Goal: Task Accomplishment & Management: Manage account settings

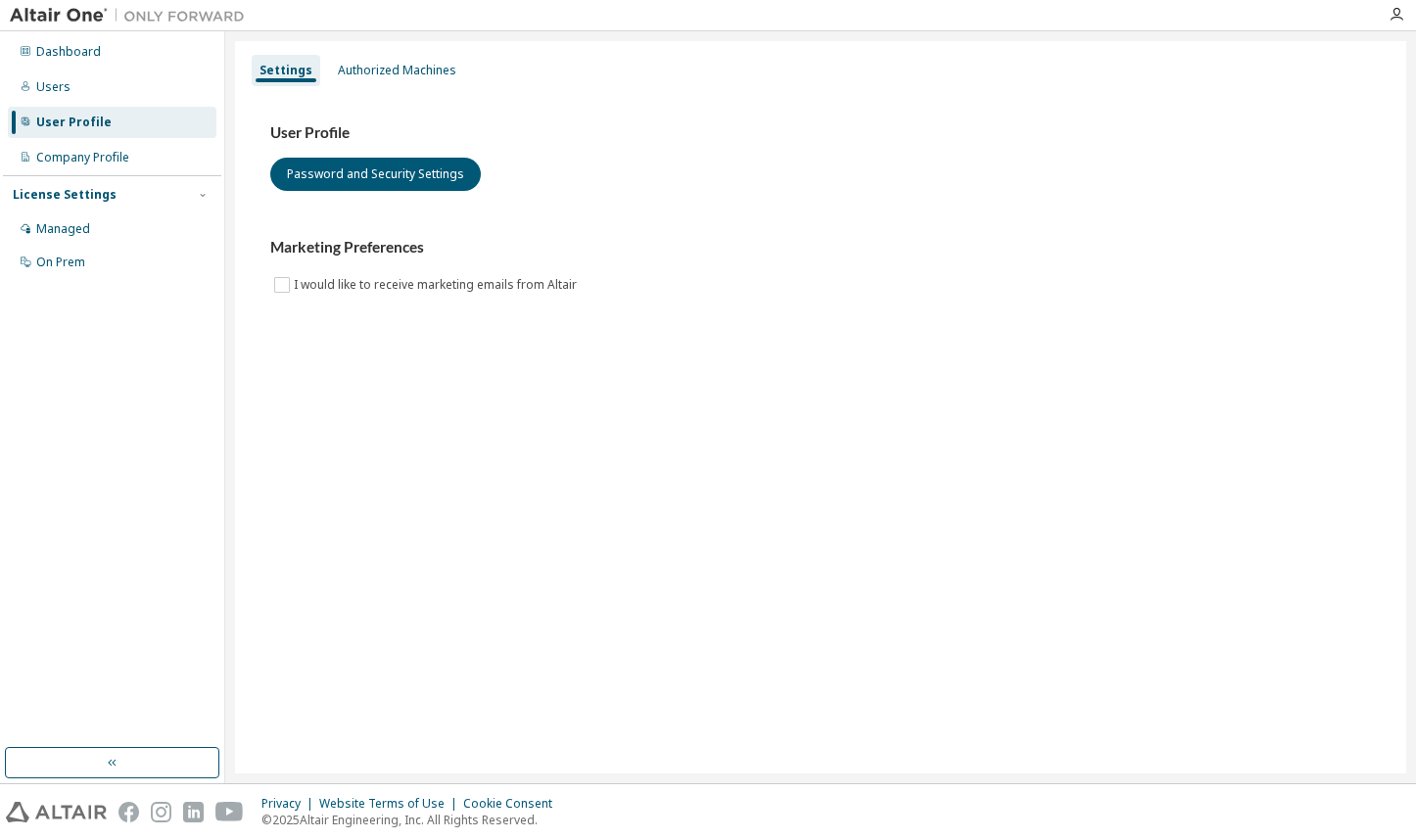
drag, startPoint x: 951, startPoint y: 273, endPoint x: 918, endPoint y: 192, distance: 87.5
click at [951, 271] on div "Marketing Preferences I would like to receive marketing emails from Altair" at bounding box center [820, 267] width 1101 height 58
drag, startPoint x: 475, startPoint y: 65, endPoint x: 461, endPoint y: 76, distance: 17.8
click at [469, 68] on div "Settings Authorized Machines" at bounding box center [821, 70] width 1148 height 35
click at [412, 89] on div "User Profile Password and Security Settings Marketing Preferences I would like …" at bounding box center [821, 221] width 1148 height 267
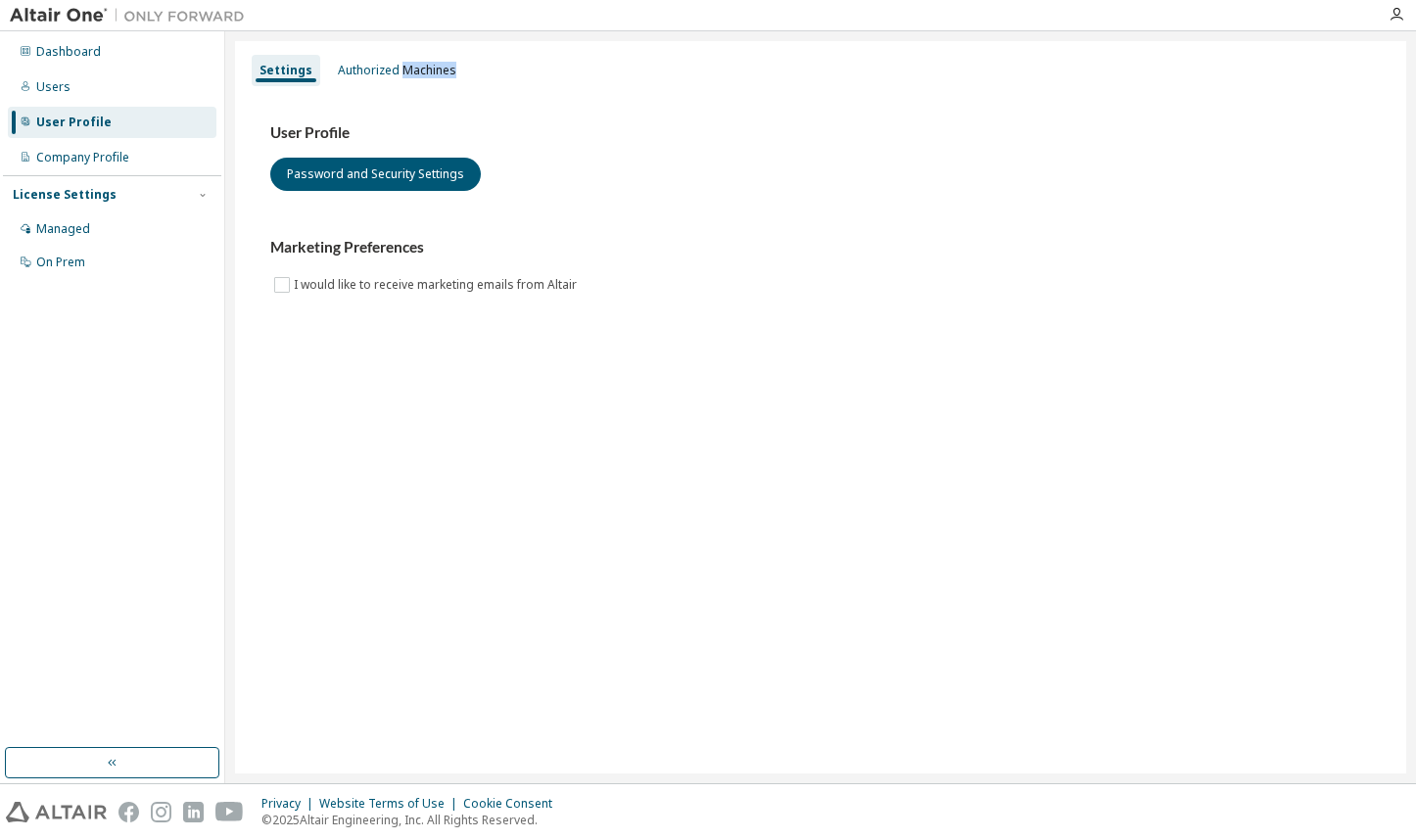
click at [412, 87] on div "Settings Authorized Machines" at bounding box center [821, 70] width 1148 height 35
click at [408, 77] on div "Authorized Machines" at bounding box center [397, 71] width 119 height 16
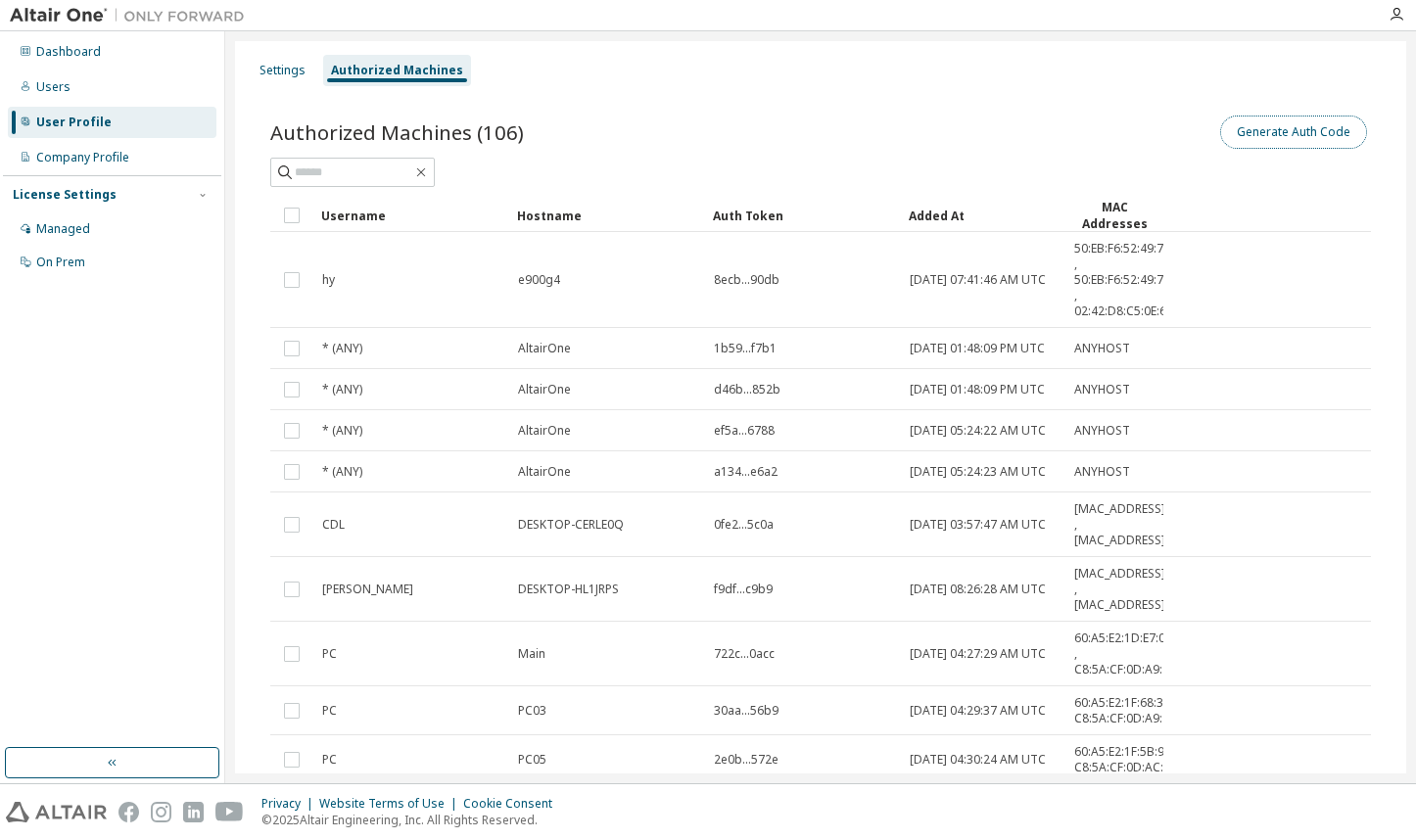
click at [1309, 132] on button "Generate Auth Code" at bounding box center [1293, 132] width 146 height 33
